Goal: Information Seeking & Learning: Check status

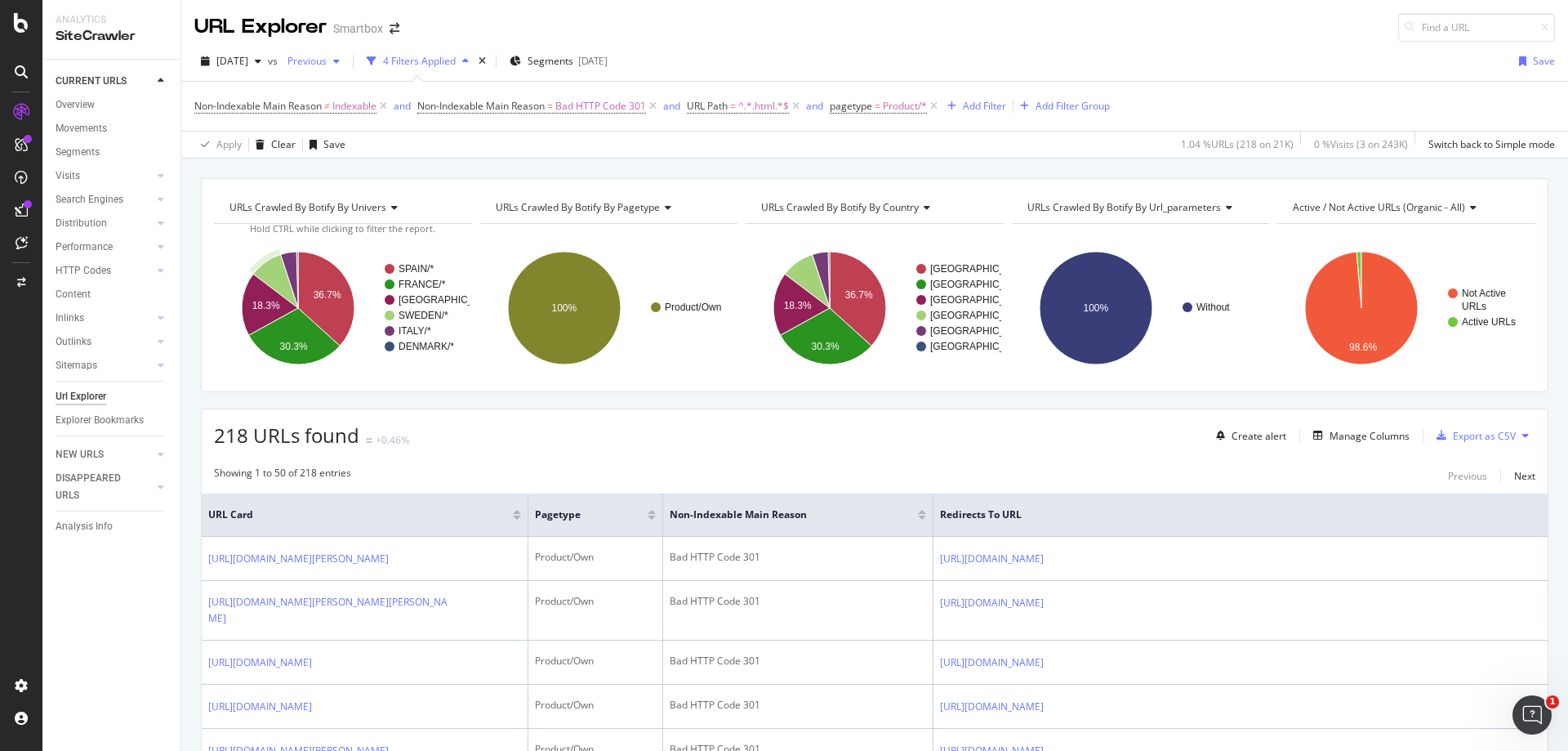
click at [327, 54] on span "Previous" at bounding box center [303, 61] width 46 height 14
click at [268, 69] on div "[DATE]" at bounding box center [230, 61] width 73 height 24
click at [714, 416] on div "218 URLs found +0.46% Create alert Manage Columns Export as CSV" at bounding box center [874, 429] width 1346 height 40
click at [768, 144] on div "Apply Clear Save 1.04 % URLs ( 218 on 21K ) 0 % Visits ( 3 on 243K ) Switch bac…" at bounding box center [874, 144] width 1387 height 27
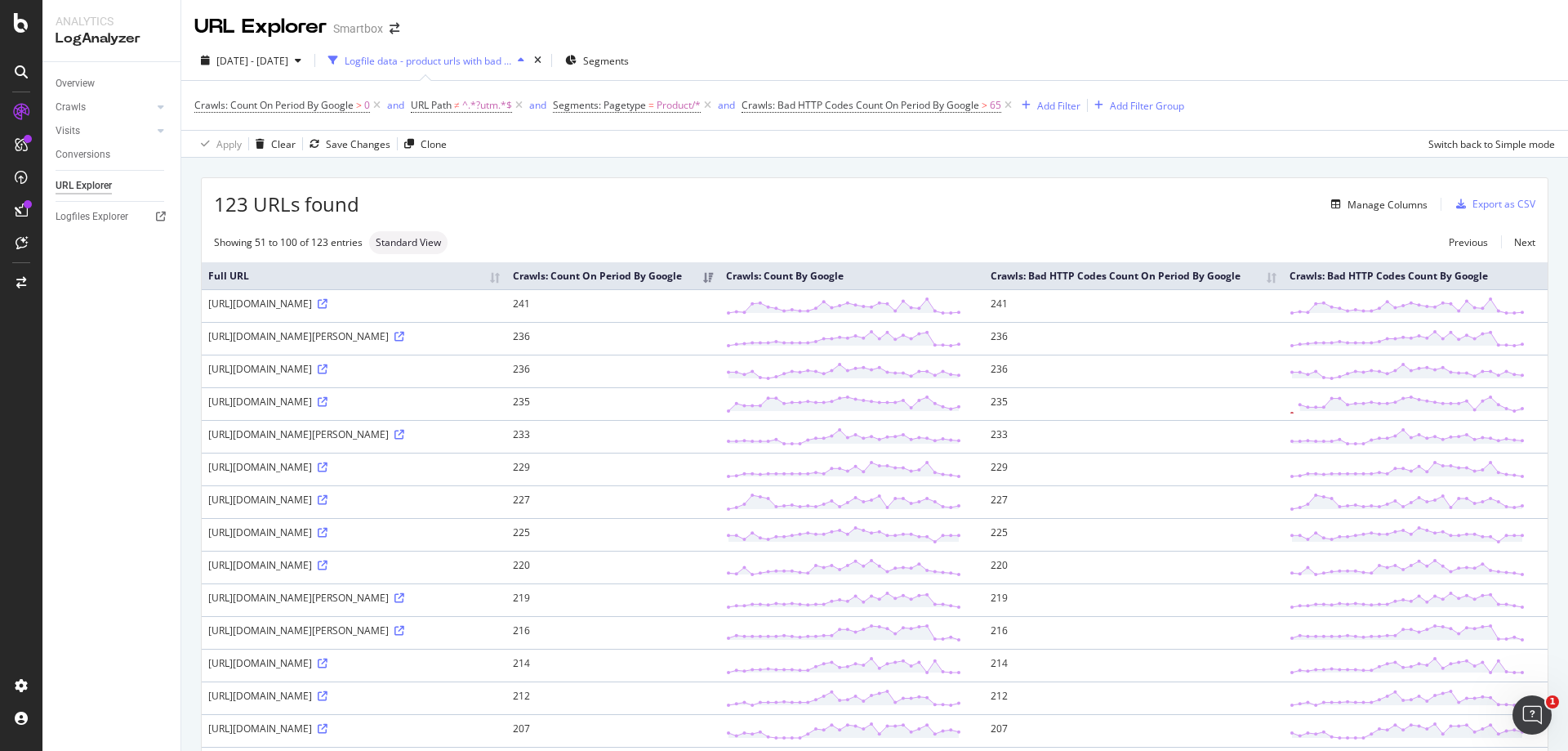
drag, startPoint x: 1202, startPoint y: 19, endPoint x: 1188, endPoint y: 9, distance: 17.2
click at [1045, 19] on div "URL Explorer Smartbox" at bounding box center [874, 20] width 1387 height 41
drag, startPoint x: 725, startPoint y: 316, endPoint x: 751, endPoint y: 320, distance: 26.3
click at [720, 320] on td "241" at bounding box center [612, 305] width 213 height 33
click at [996, 100] on span "65" at bounding box center [995, 105] width 11 height 23
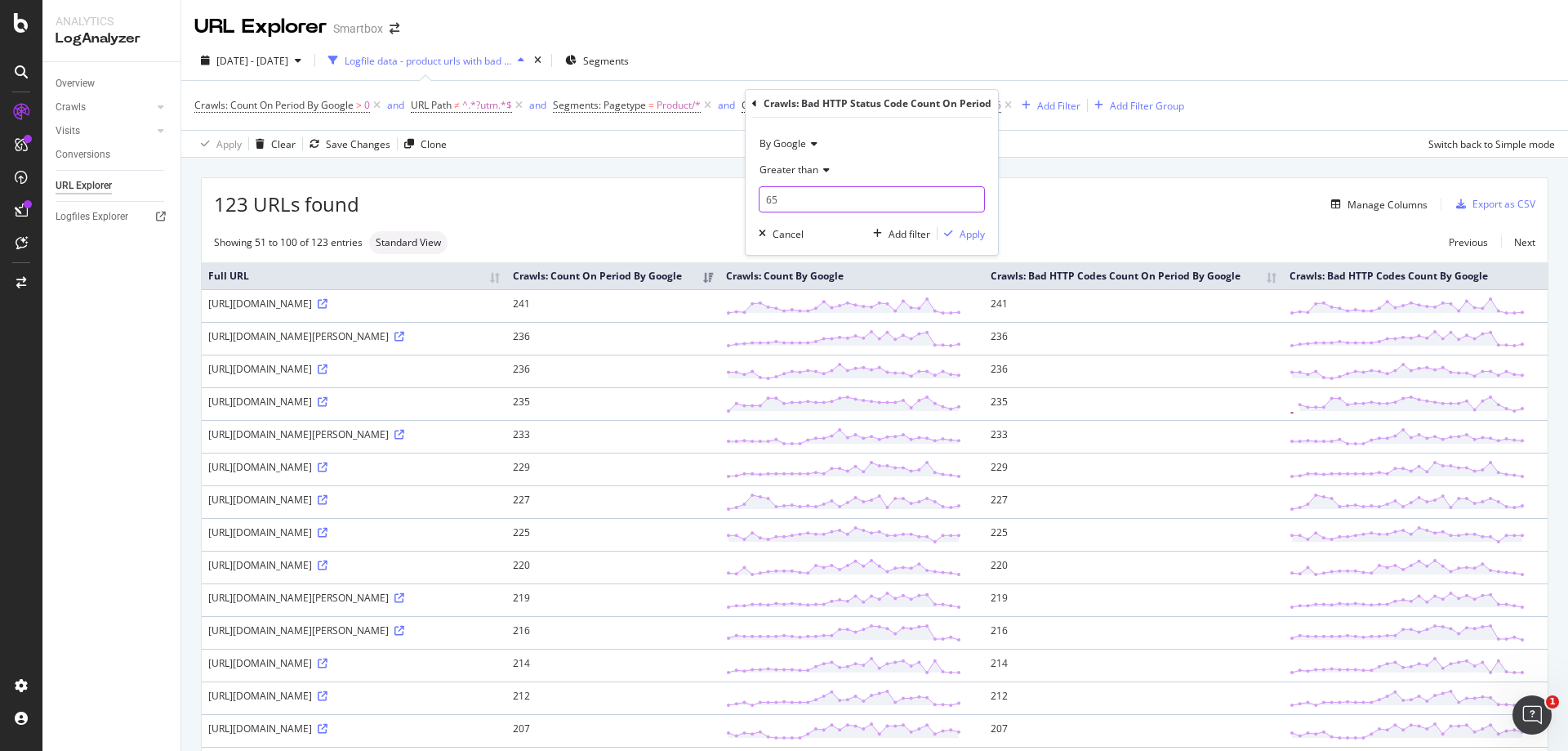
click at [833, 197] on input "65" at bounding box center [871, 199] width 226 height 26
type input "10"
click at [982, 228] on div "Apply" at bounding box center [971, 234] width 25 height 14
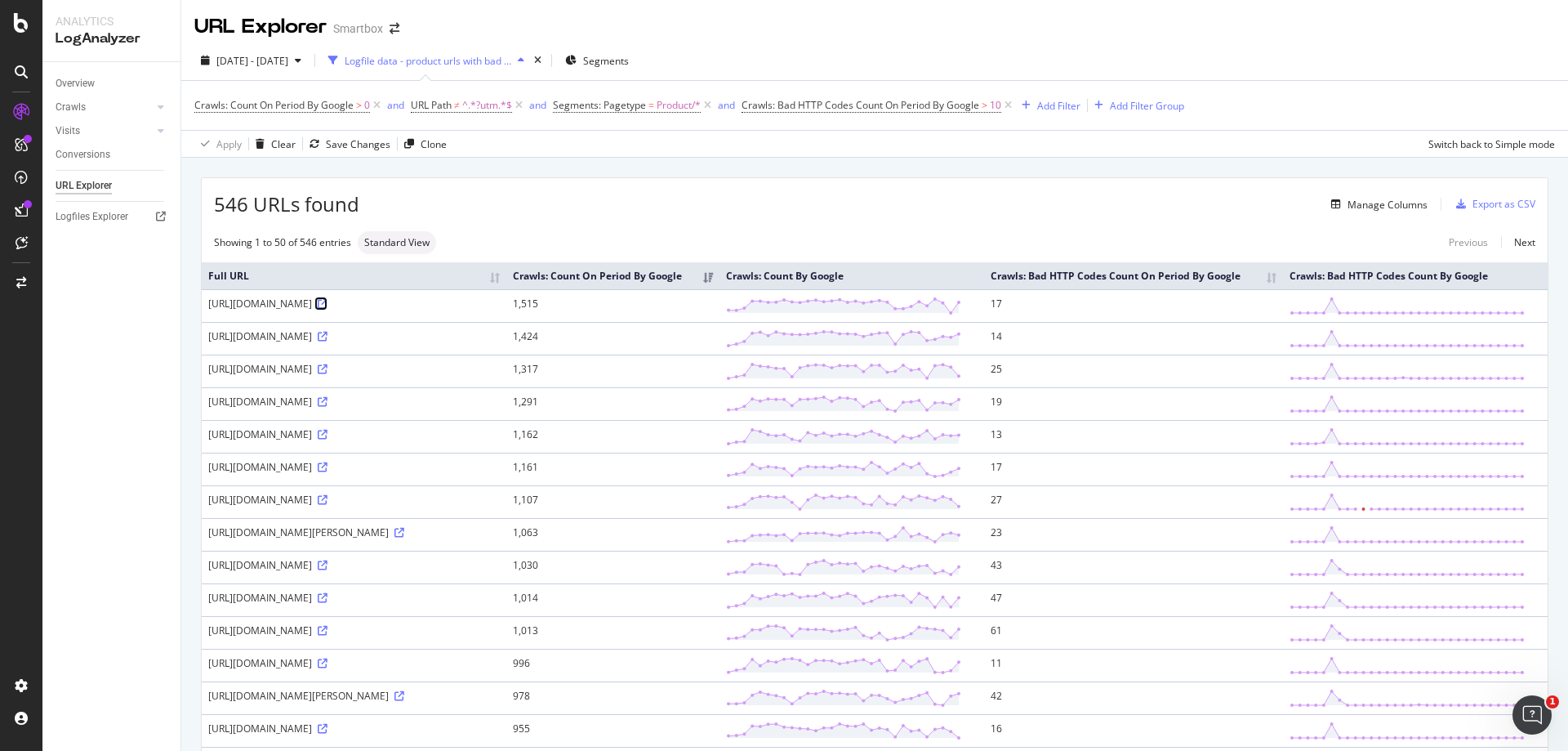
click at [328, 309] on icon at bounding box center [322, 304] width 9 height 9
click at [992, 106] on span "10" at bounding box center [995, 105] width 11 height 23
click at [876, 200] on input "10" at bounding box center [871, 199] width 226 height 26
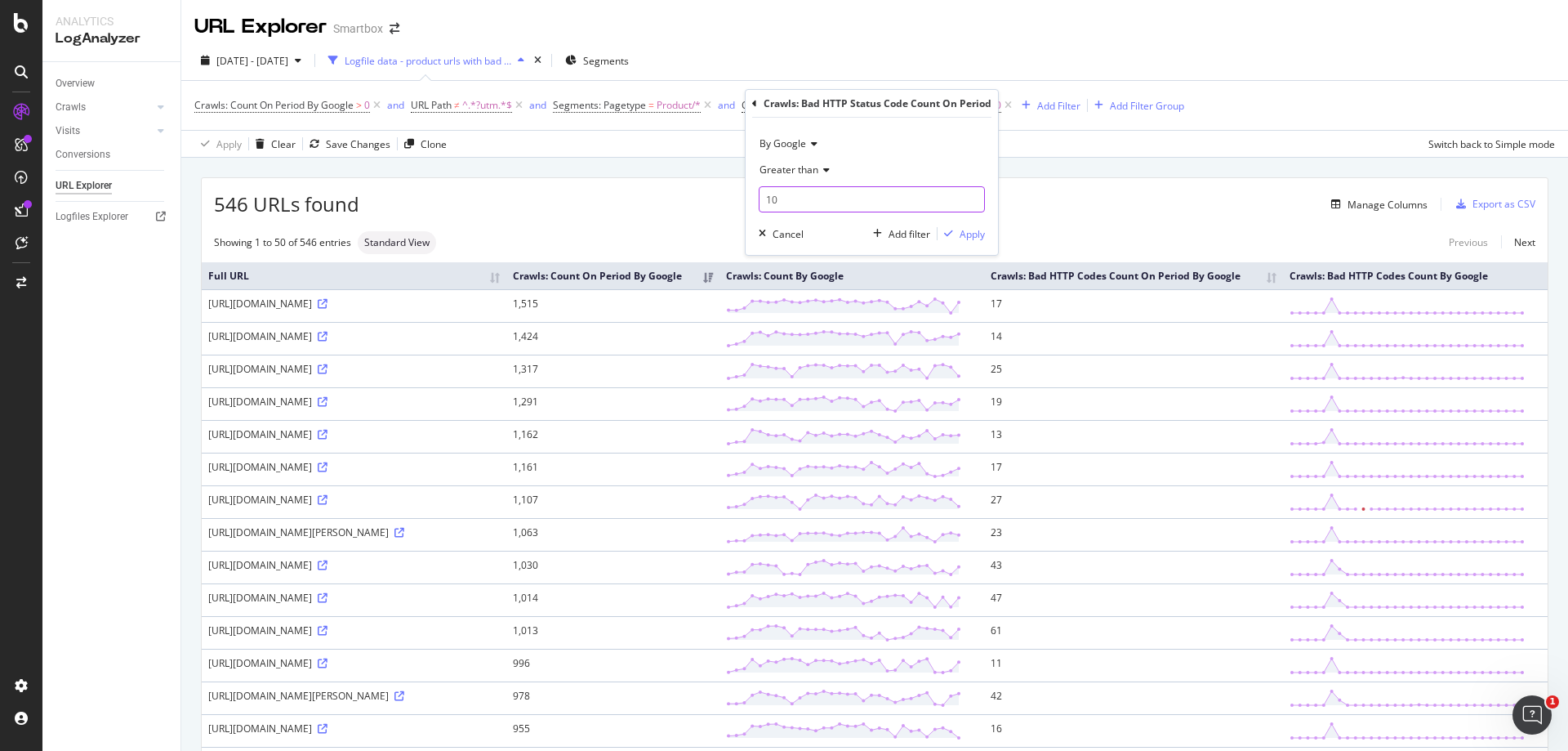
click at [876, 200] on input "10" at bounding box center [871, 199] width 226 height 26
type input "1"
type input "65"
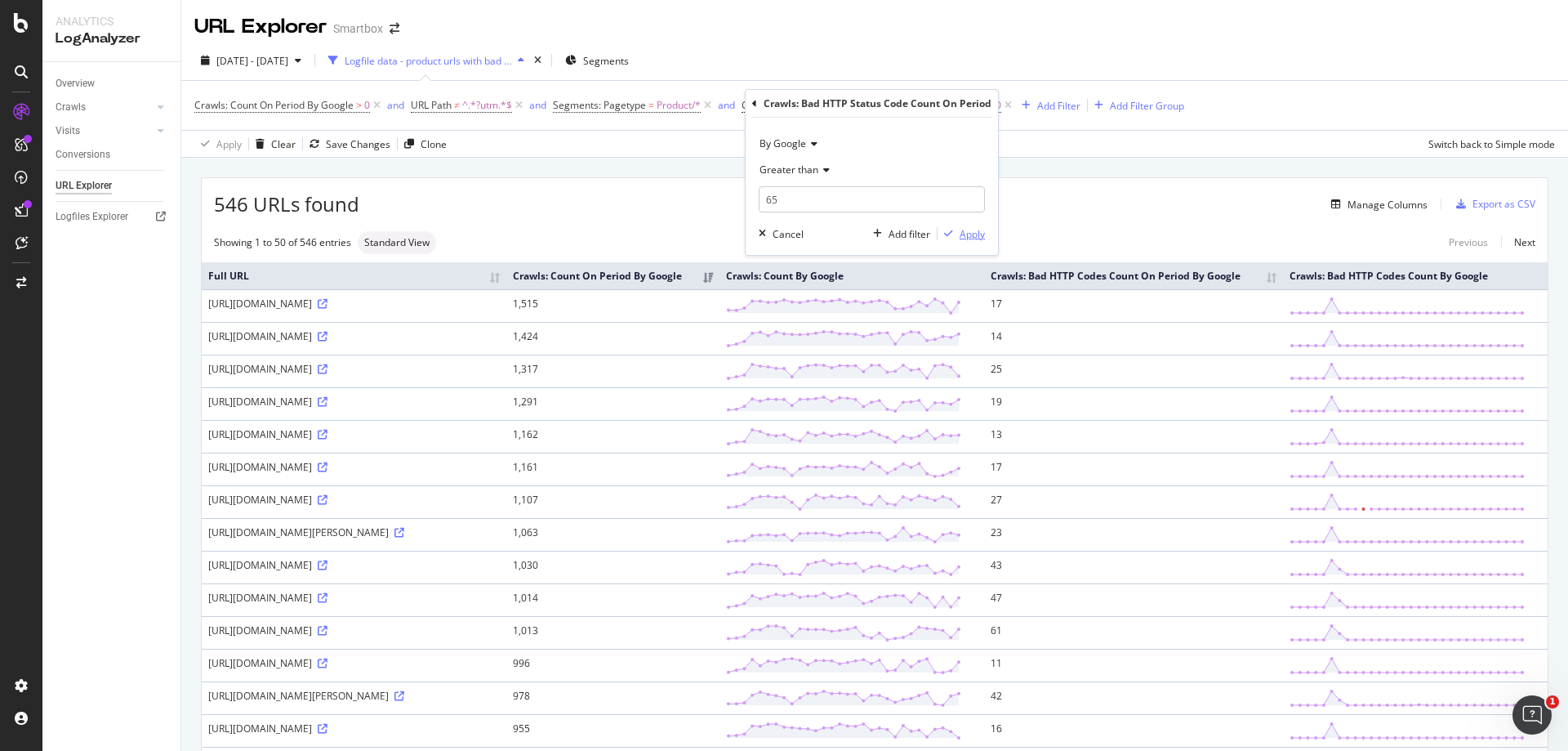
click at [962, 236] on div "Apply" at bounding box center [971, 234] width 25 height 14
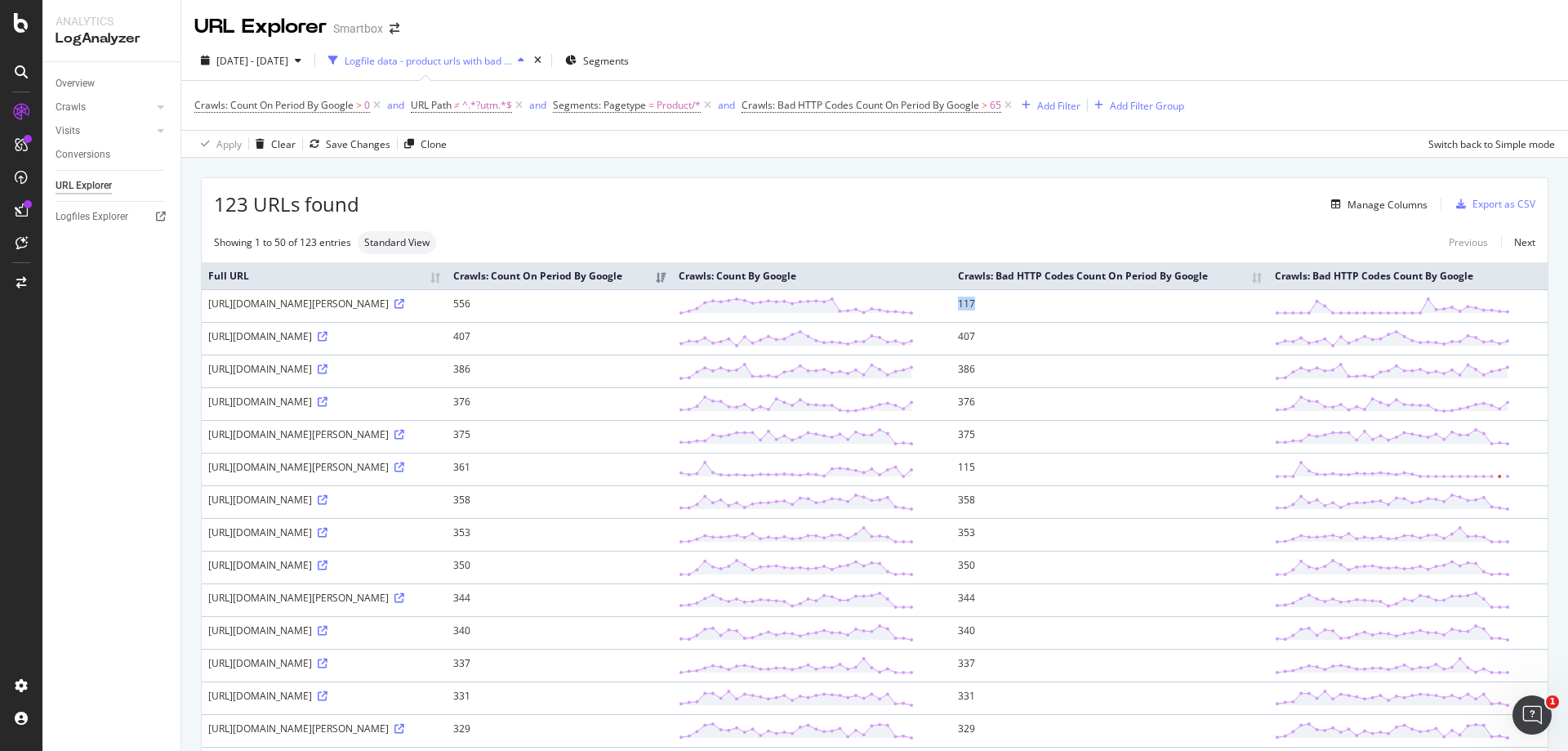
drag, startPoint x: 1106, startPoint y: 320, endPoint x: 1134, endPoint y: 326, distance: 28.6
click at [1045, 322] on td "117" at bounding box center [1109, 305] width 316 height 33
drag, startPoint x: 1105, startPoint y: 364, endPoint x: 1125, endPoint y: 365, distance: 20.0
click at [1045, 354] on td "407" at bounding box center [1109, 338] width 316 height 33
click at [1045, 108] on div "Add Filter" at bounding box center [1059, 106] width 43 height 14
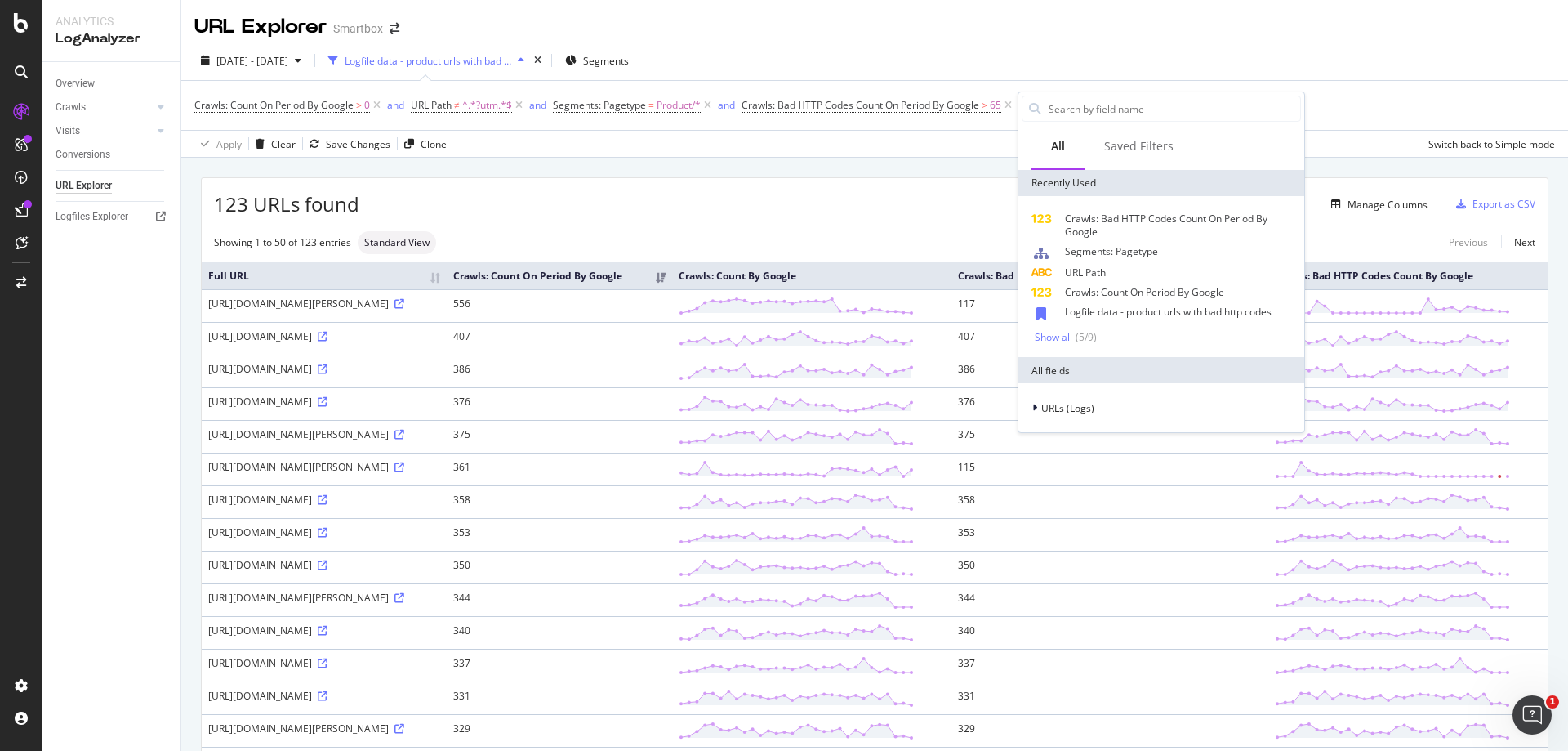
click at [1045, 338] on div "Show all" at bounding box center [1053, 337] width 38 height 11
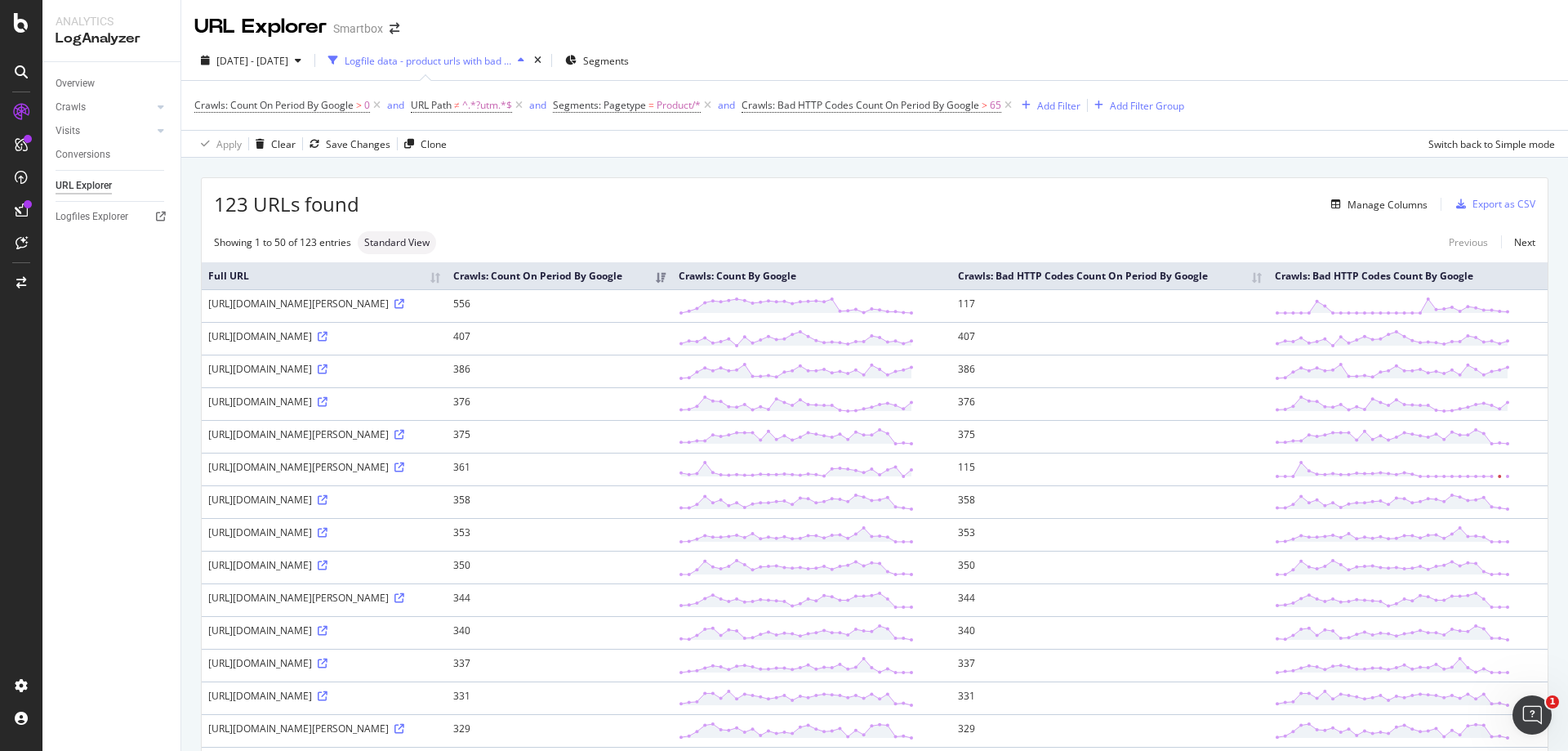
click at [1045, 53] on div "2025 Jul. 12th - Aug. 10th Logfile data - product urls with bad http codes Segm…" at bounding box center [874, 64] width 1387 height 33
click at [832, 106] on span "Crawls: Bad HTTP Codes Count On Period By Google" at bounding box center [860, 105] width 238 height 14
click at [891, 11] on div "URL Explorer Smartbox" at bounding box center [874, 20] width 1387 height 41
click at [971, 105] on span "Crawls: Bad HTTP Codes Count On Period By Google" at bounding box center [860, 105] width 238 height 14
drag, startPoint x: 1062, startPoint y: 141, endPoint x: 1048, endPoint y: 126, distance: 20.5
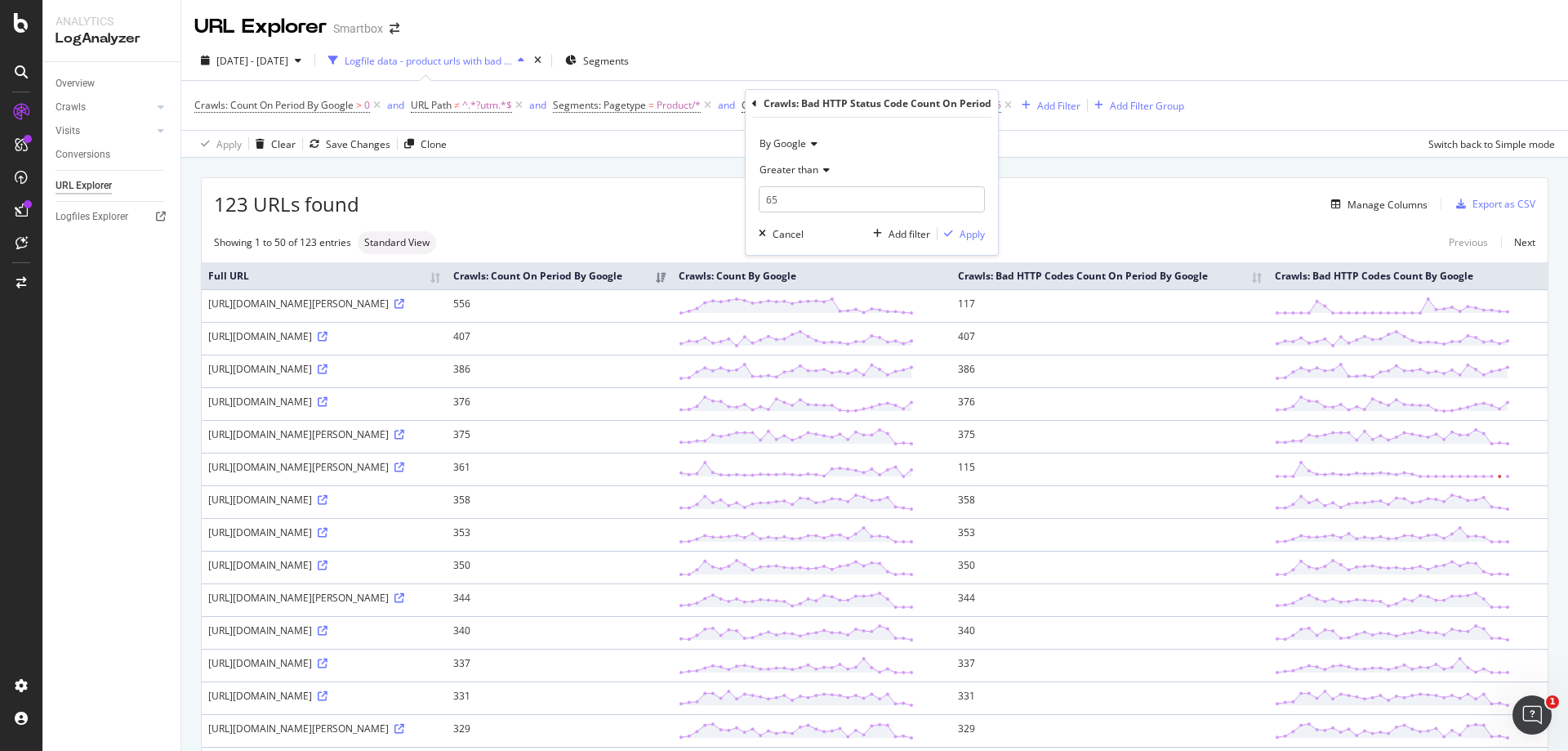
click at [1045, 134] on div "Apply Clear Save Changes Clone Switch back to Simple mode" at bounding box center [874, 143] width 1387 height 27
click at [1045, 103] on div "Add Filter" at bounding box center [1059, 106] width 43 height 14
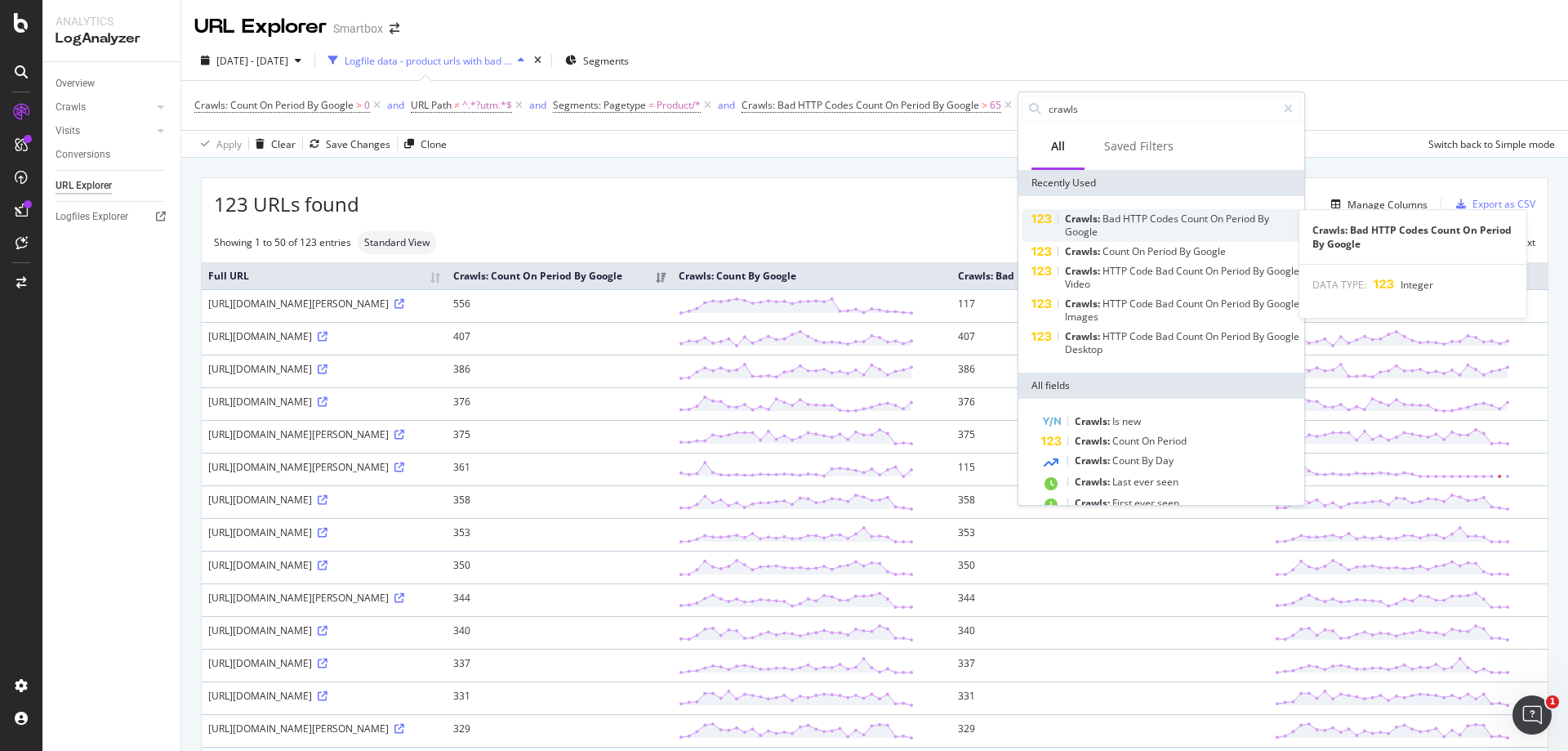
type input "crawls"
click at [1040, 219] on icon at bounding box center [1041, 219] width 22 height 10
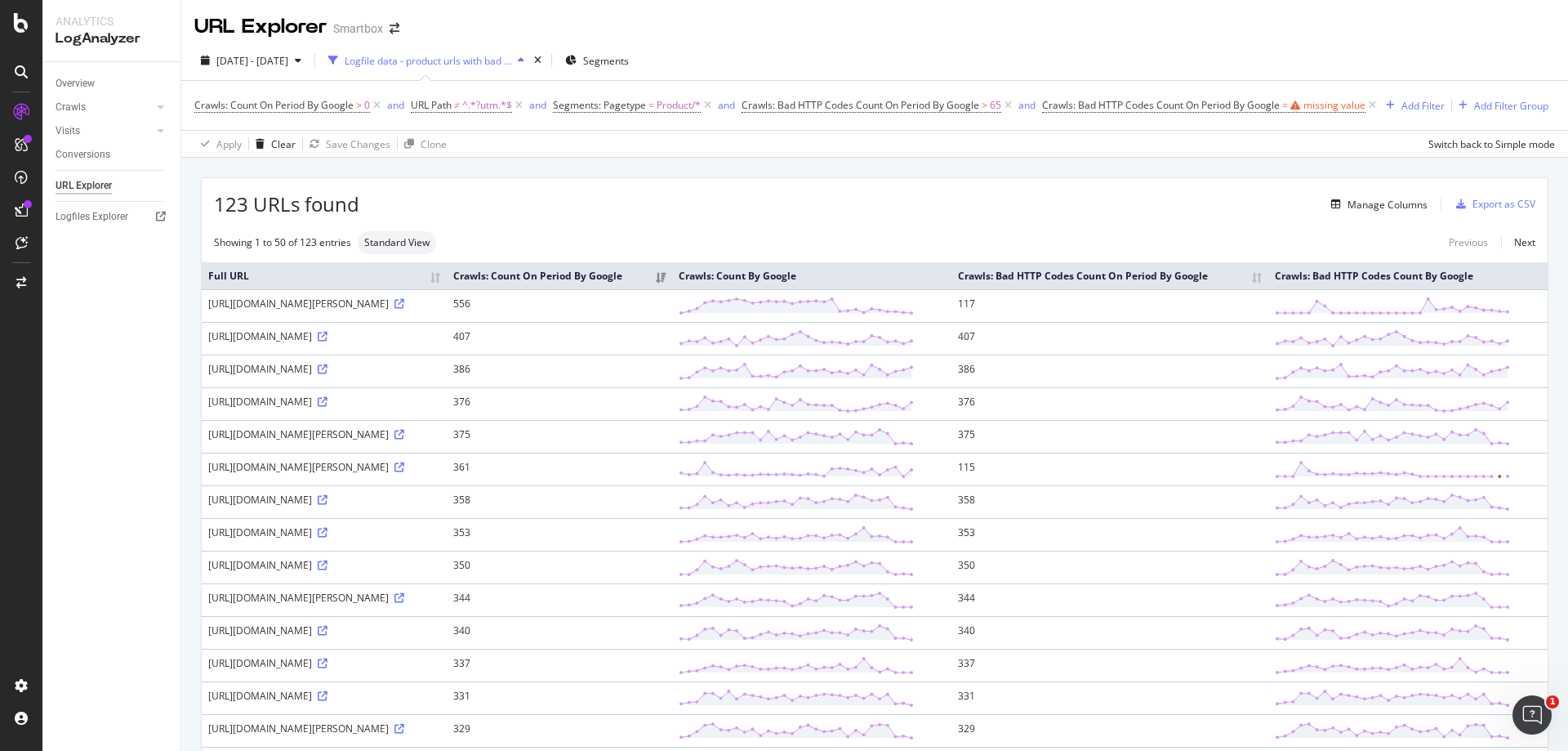
click at [1045, 130] on div "Crawls: Count On Period By Google > 0 and URL Path ≠ ^.*?utm.*$ and Segments: P…" at bounding box center [874, 119] width 1360 height 76
click at [1045, 101] on icon at bounding box center [1372, 105] width 14 height 16
click at [1045, 203] on div "Export as CSV" at bounding box center [1503, 203] width 63 height 14
click at [850, 103] on span "Crawls: Bad HTTP Codes Count On Period By Google" at bounding box center [860, 105] width 238 height 14
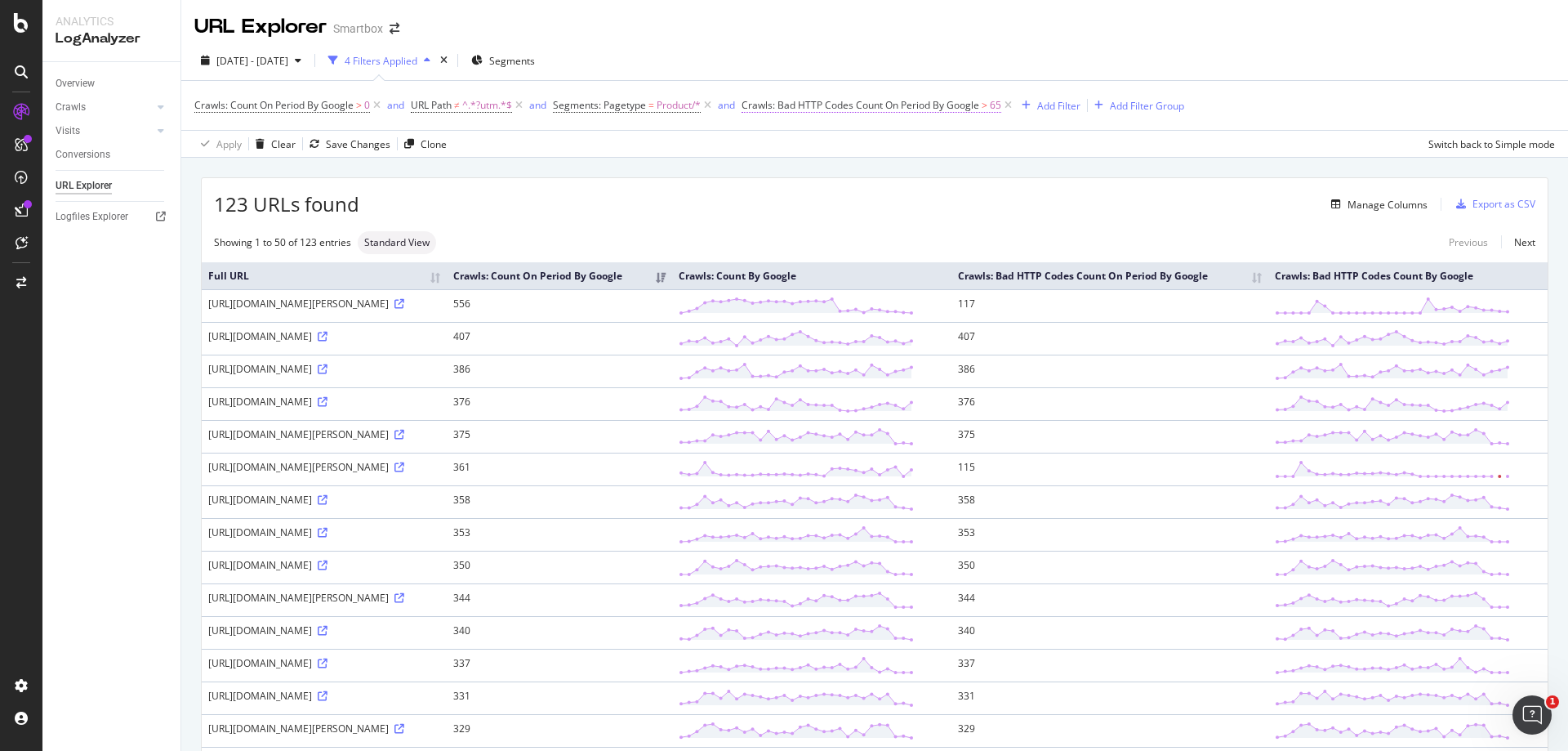
click at [932, 107] on span "Crawls: Bad HTTP Codes Count On Period By Google" at bounding box center [860, 105] width 238 height 14
click at [1045, 146] on div "Apply Clear Save Changes Clone Switch back to Simple mode" at bounding box center [874, 143] width 1387 height 27
click at [1045, 99] on div "Add Filter" at bounding box center [1059, 106] width 43 height 14
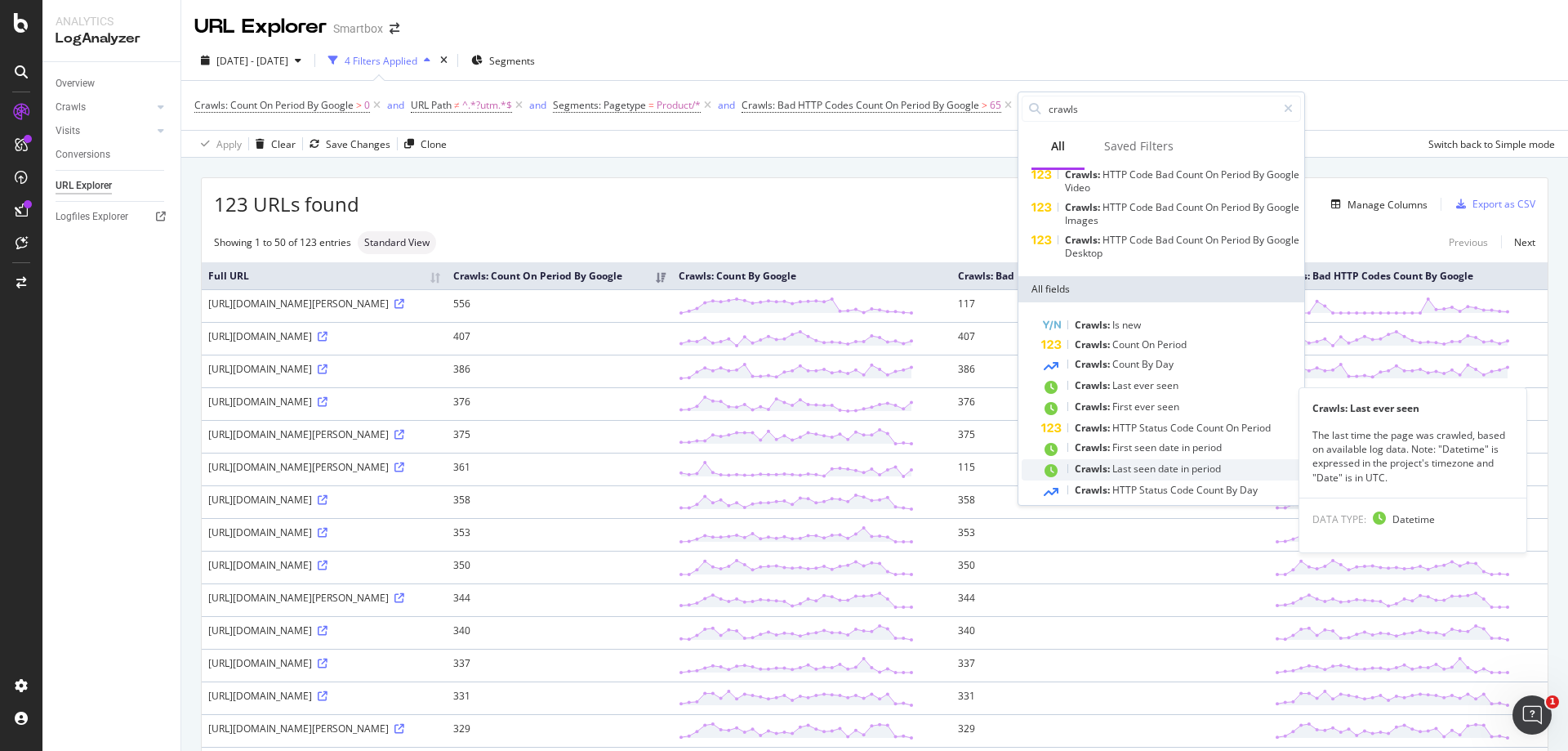
scroll to position [147, 0]
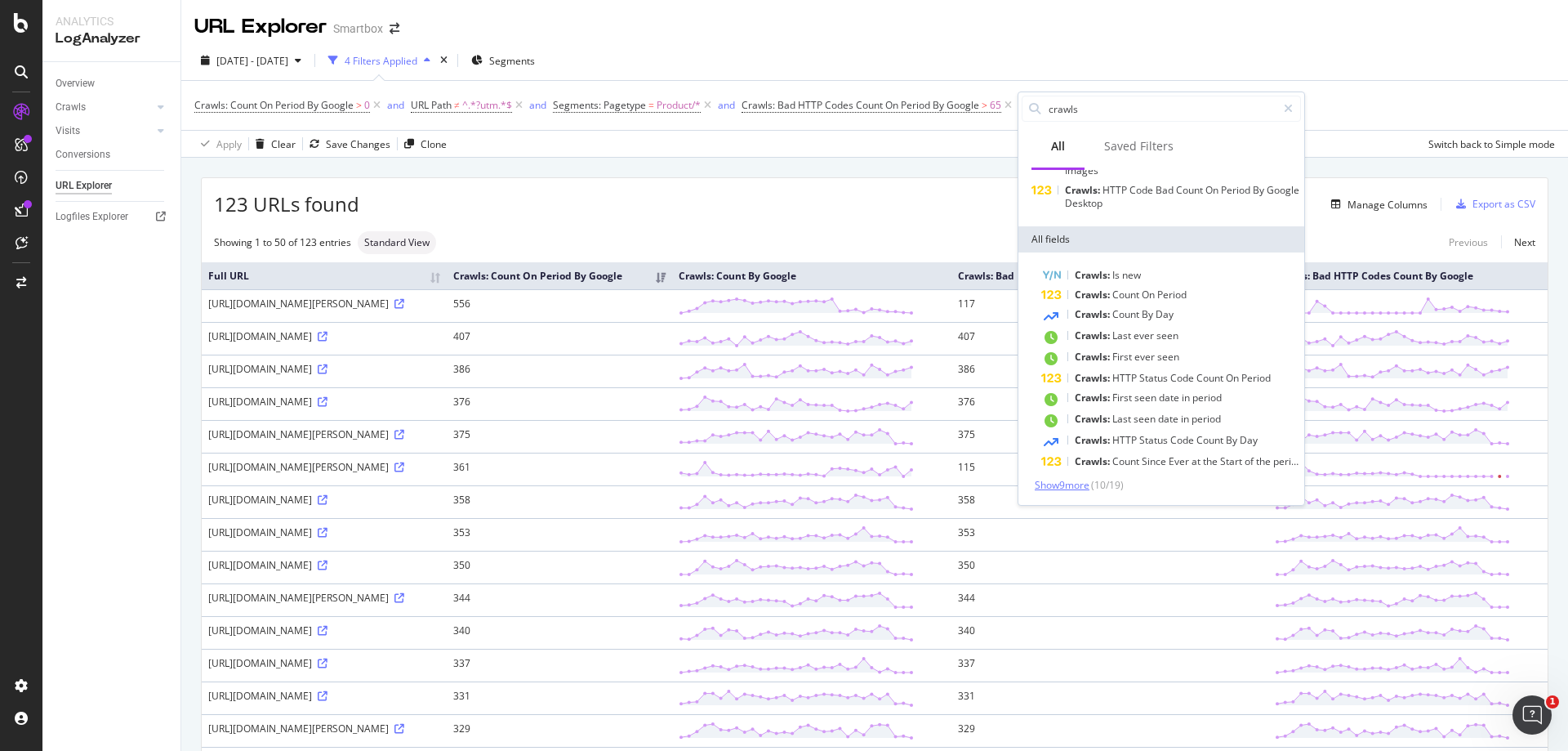
click at [1045, 456] on span "Show 9 more" at bounding box center [1061, 485] width 54 height 14
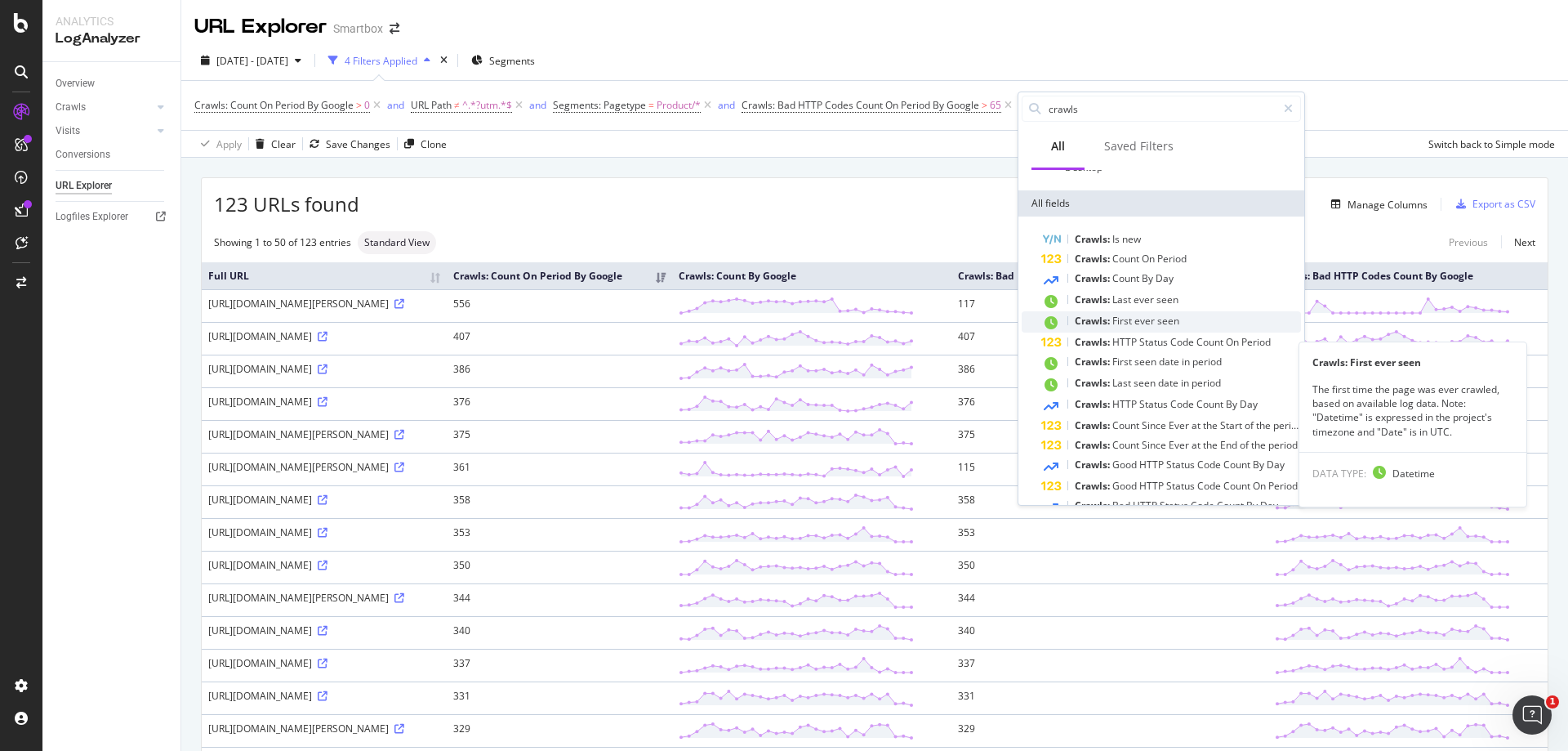
scroll to position [146, 0]
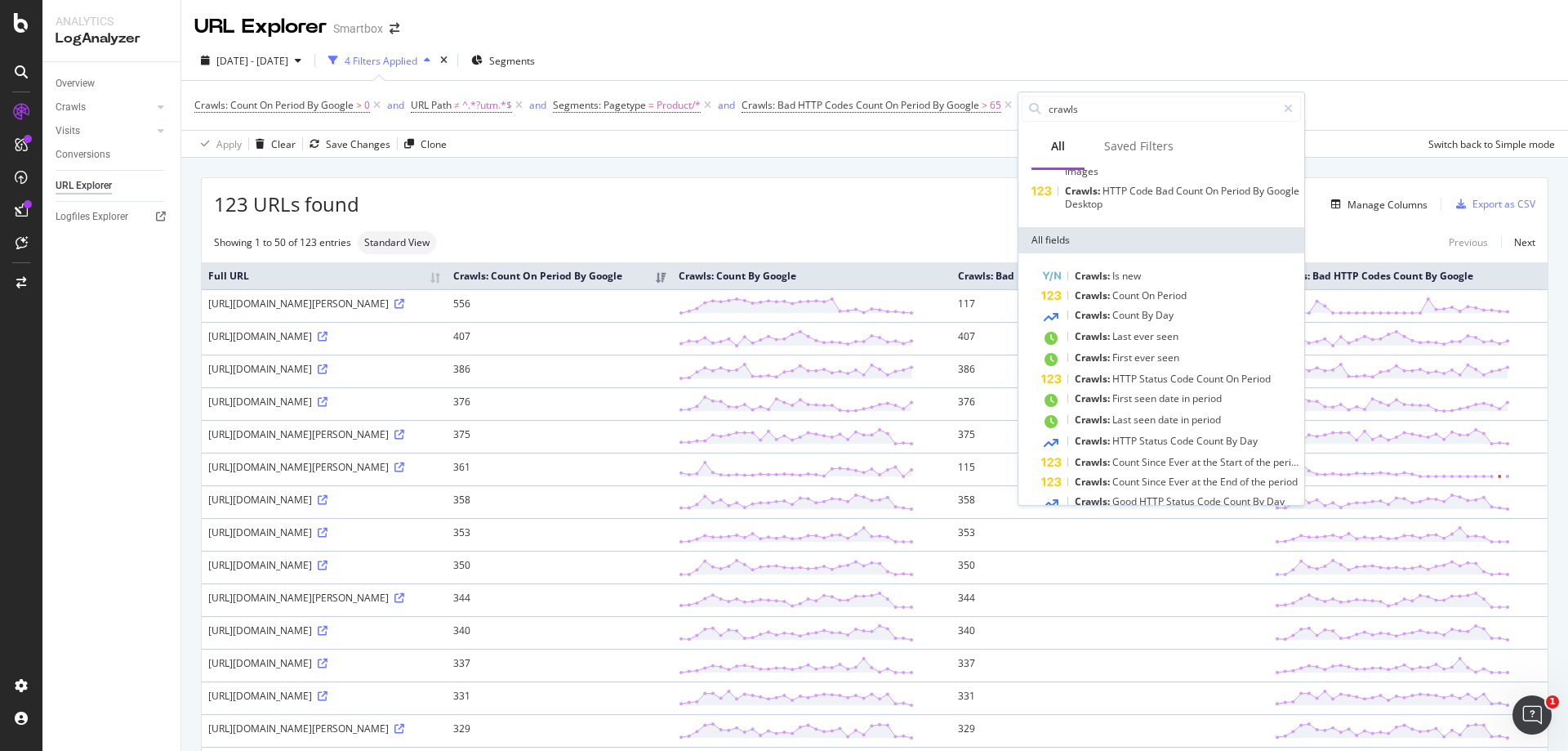
click at [1040, 49] on div "2025 Jul. 12th - Aug. 10th 4 Filters Applied Segments" at bounding box center [874, 64] width 1387 height 33
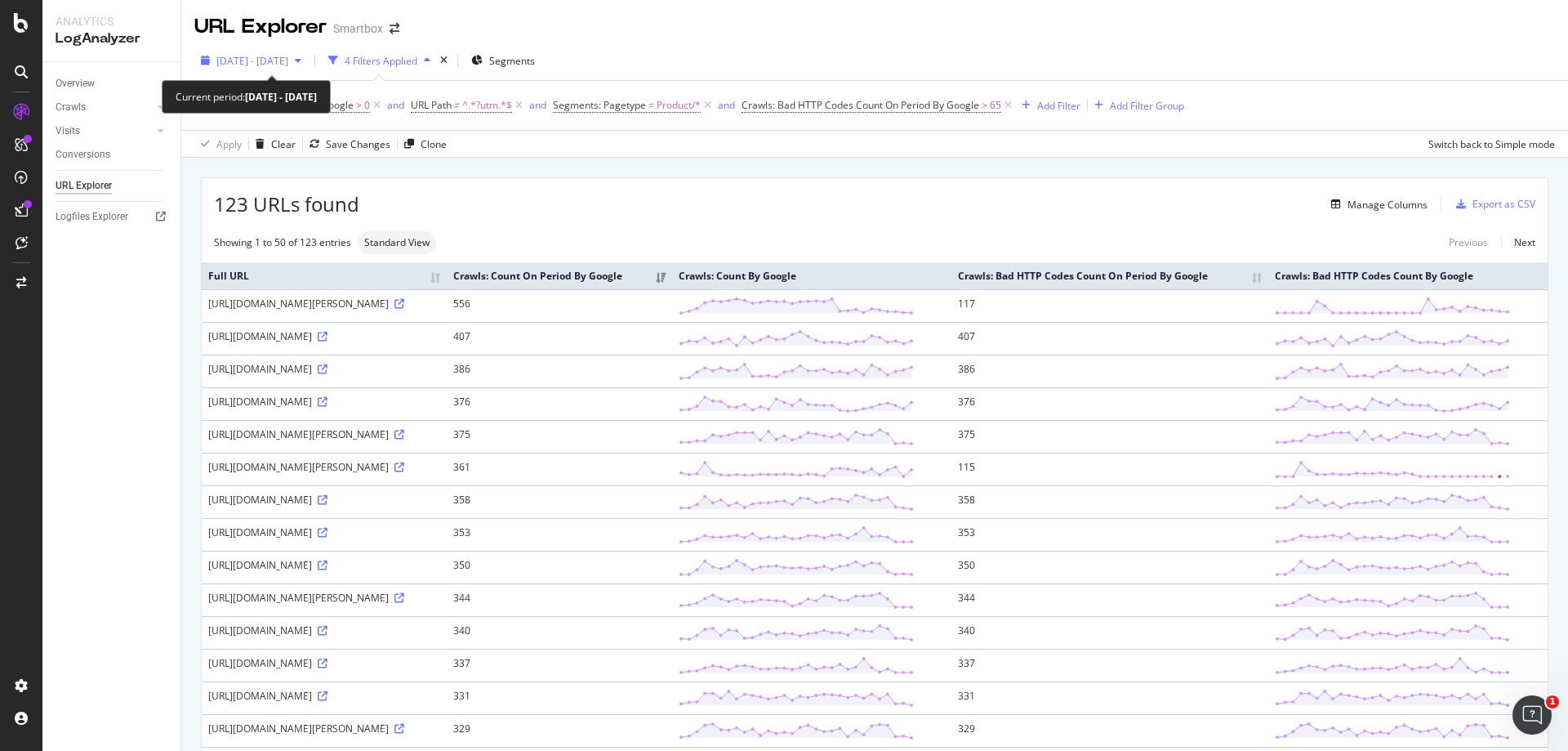
click at [288, 54] on span "2025 Jul. 12th - Aug. 10th" at bounding box center [252, 61] width 72 height 14
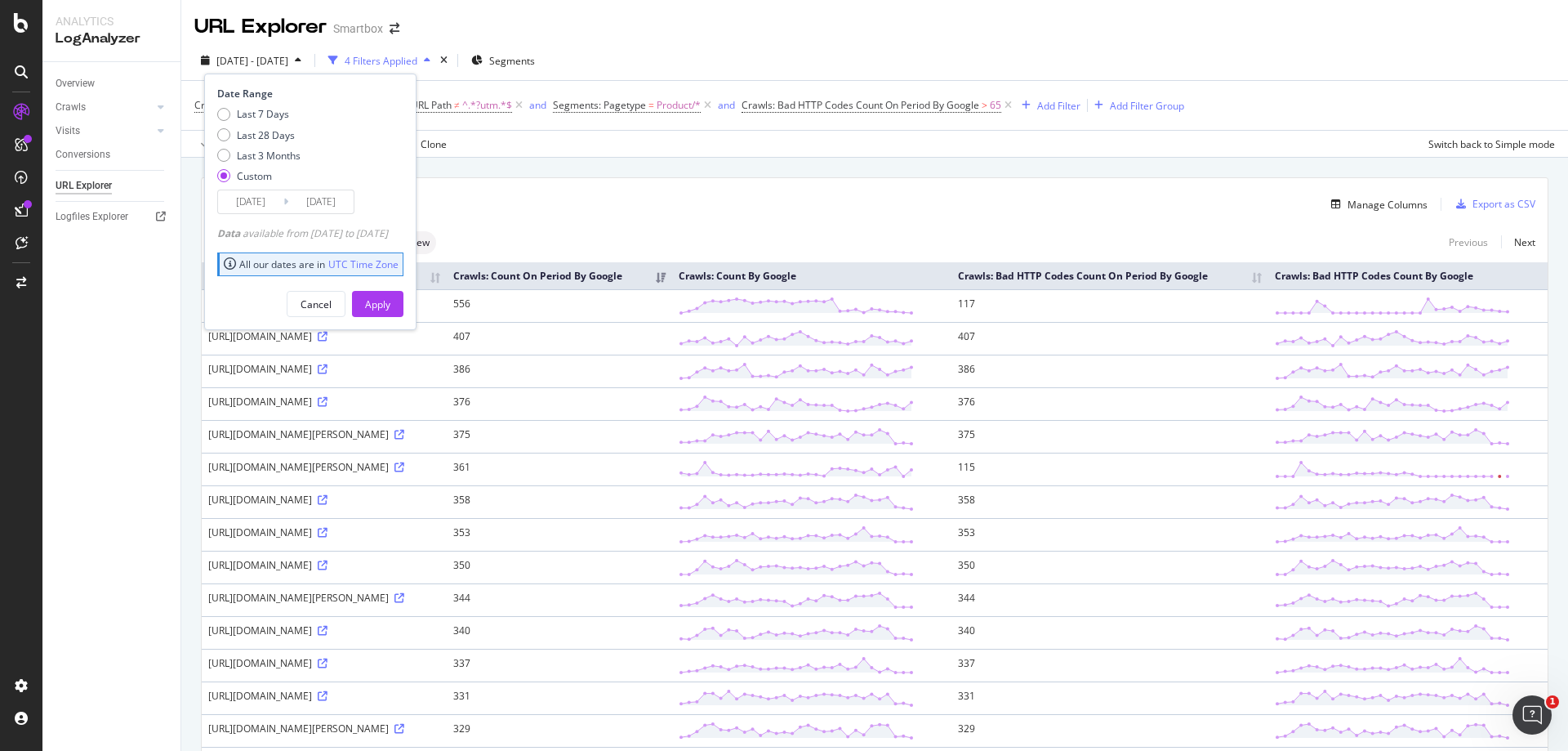
click at [486, 185] on div "123 URLs found Manage Columns Export as CSV" at bounding box center [874, 198] width 1346 height 40
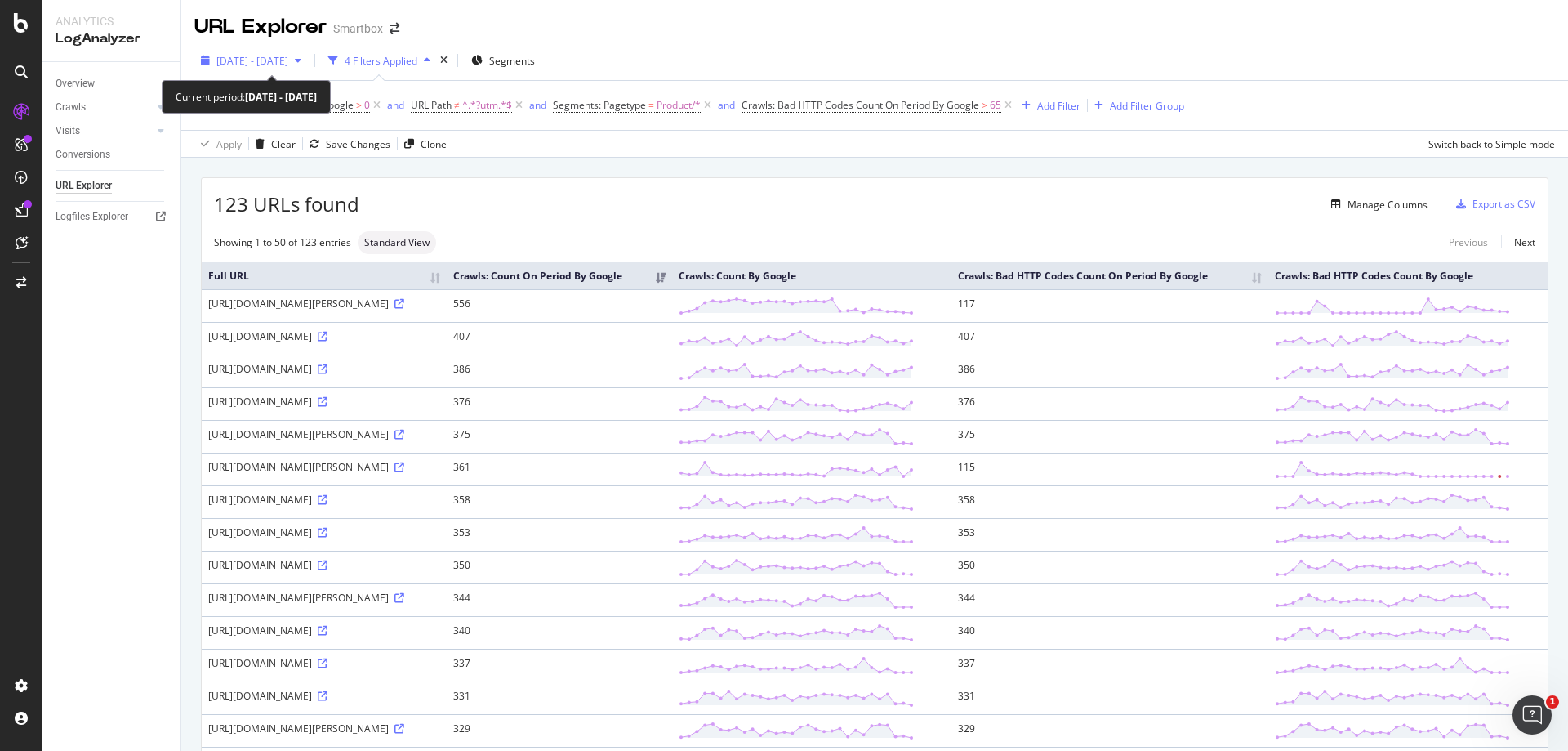
click at [288, 55] on span "2025 Jul. 12th - Aug. 10th" at bounding box center [252, 61] width 72 height 14
